Goal: Task Accomplishment & Management: Manage account settings

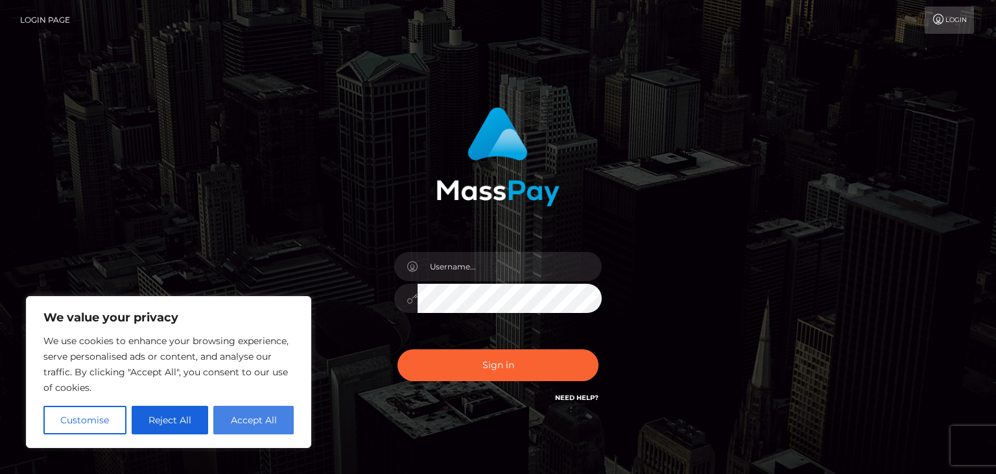
click at [278, 422] on button "Accept All" at bounding box center [253, 419] width 80 height 29
checkbox input "true"
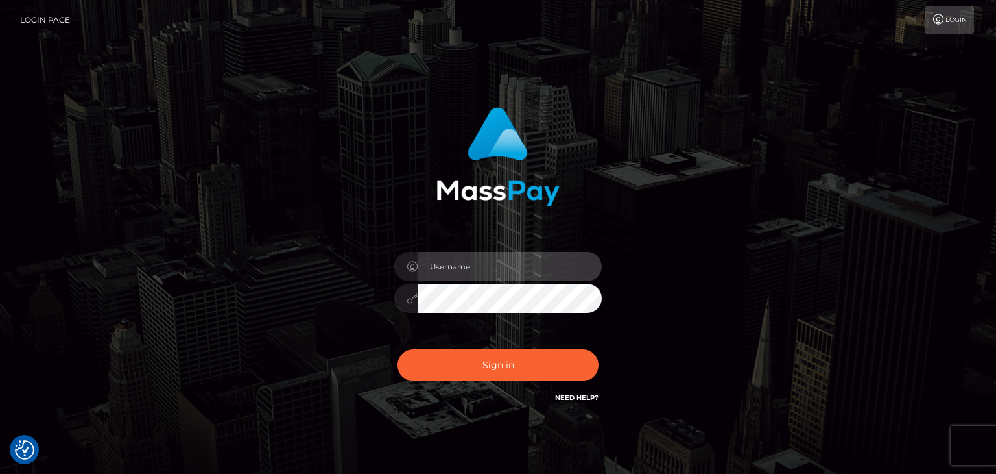
click at [474, 261] on input "text" at bounding box center [510, 266] width 184 height 29
type input "[EMAIL_ADDRESS][DOMAIN_NAME]"
click at [398, 349] on button "Sign in" at bounding box center [498, 365] width 201 height 32
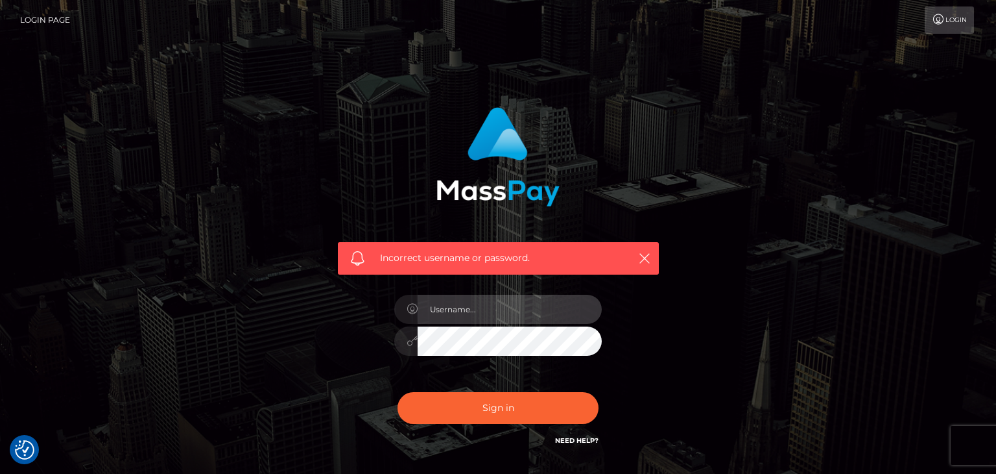
click at [448, 311] on input "text" at bounding box center [510, 309] width 184 height 29
type input "a"
click at [457, 314] on input "text" at bounding box center [510, 309] width 184 height 29
type input "[EMAIL_ADDRESS][DOMAIN_NAME]"
click at [398, 392] on button "Sign in" at bounding box center [498, 408] width 201 height 32
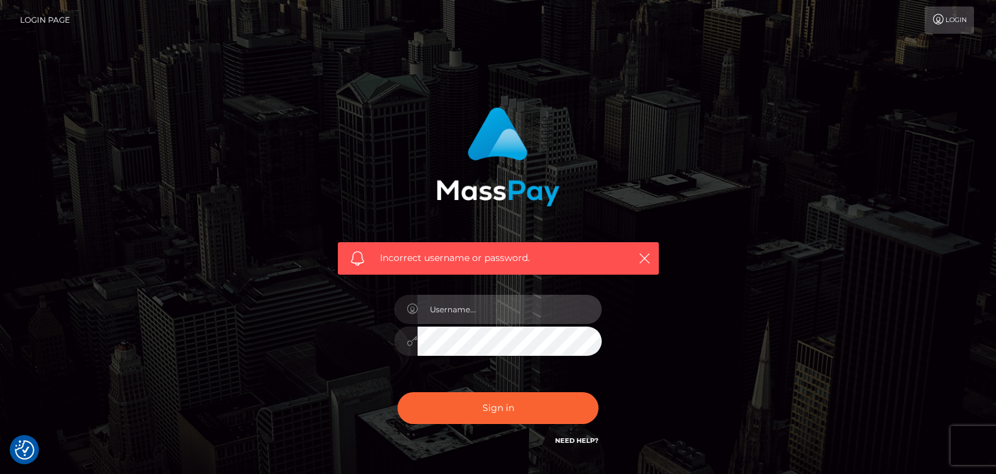
click at [479, 317] on input "text" at bounding box center [510, 309] width 184 height 29
type input "kshdriessen@hotmail.com"
click at [398, 392] on button "Sign in" at bounding box center [498, 408] width 201 height 32
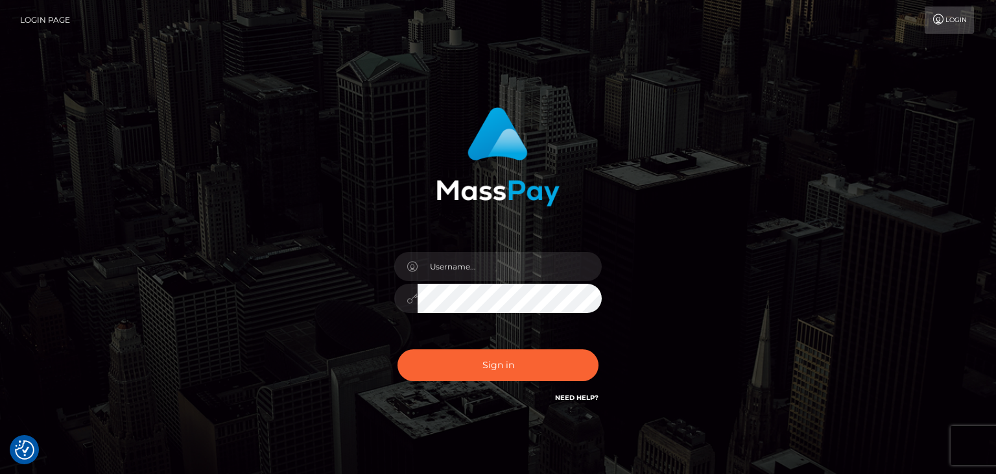
checkbox input "true"
click at [451, 262] on input "text" at bounding box center [510, 266] width 184 height 29
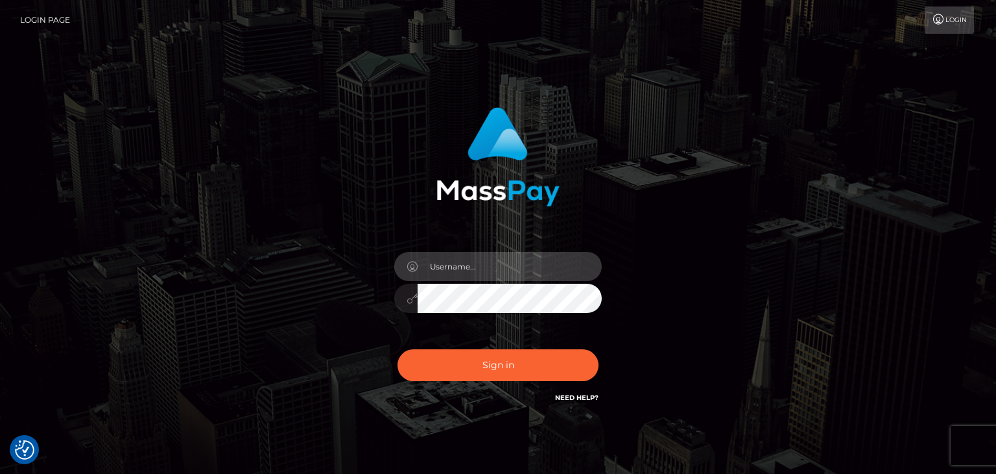
type input "kshdriessen@hotmail.com"
click at [398, 349] on button "Sign in" at bounding box center [498, 365] width 201 height 32
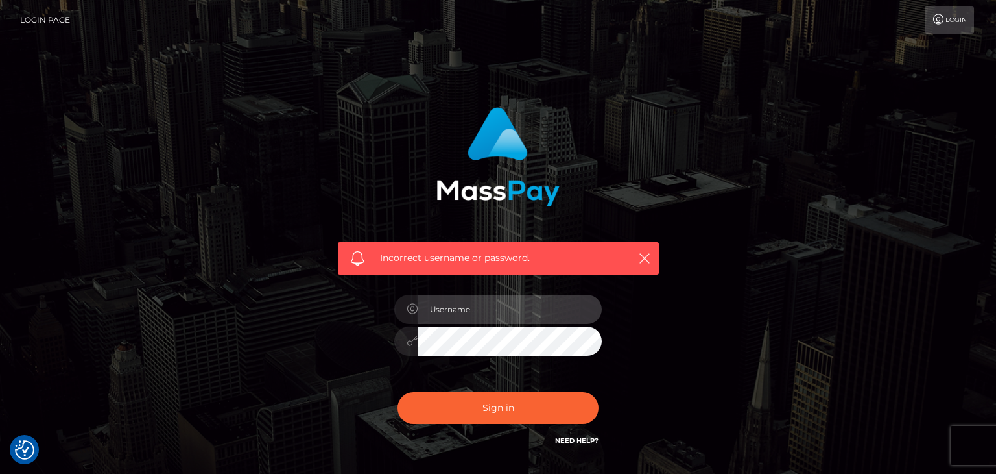
click at [448, 313] on input "text" at bounding box center [510, 309] width 184 height 29
type input "aanoniem176@gmail.com"
click at [398, 392] on button "Sign in" at bounding box center [498, 408] width 201 height 32
click at [490, 304] on input "text" at bounding box center [510, 309] width 184 height 29
type input "aanoniem176@gmail.com"
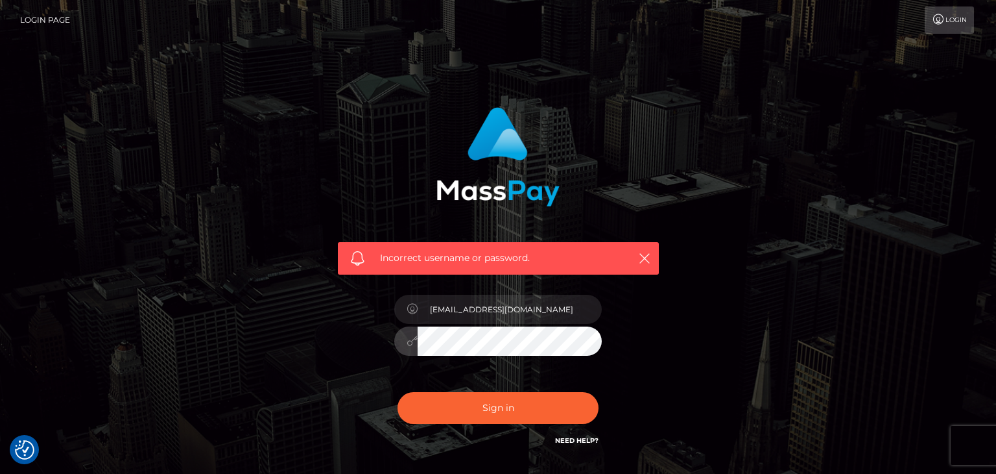
click at [398, 392] on button "Sign in" at bounding box center [498, 408] width 201 height 32
click at [496, 306] on input "text" at bounding box center [510, 309] width 184 height 29
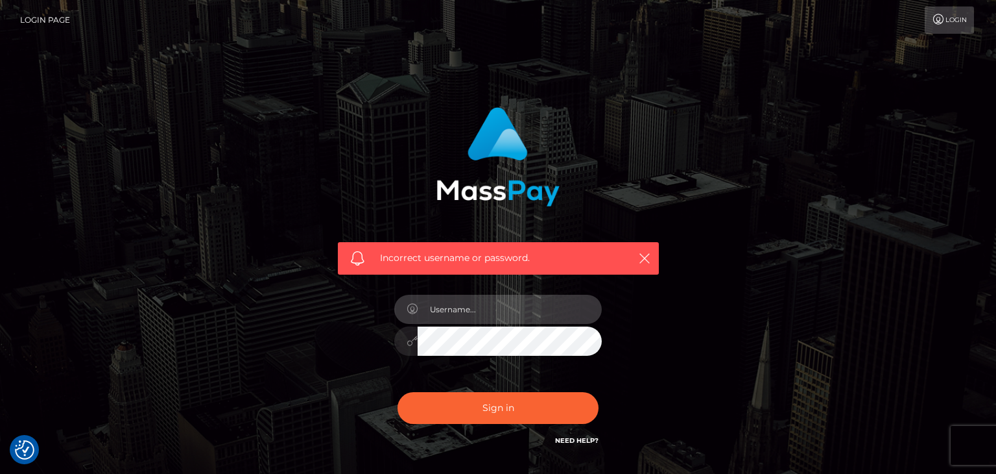
type input "[EMAIL_ADDRESS][DOMAIN_NAME]"
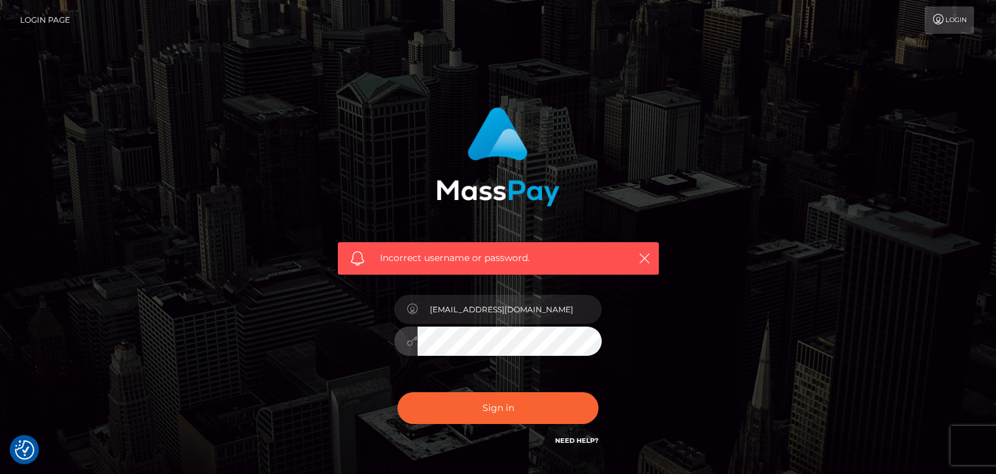
click at [398, 392] on button "Sign in" at bounding box center [498, 408] width 201 height 32
click at [578, 437] on link "Need Help?" at bounding box center [576, 440] width 43 height 8
